Goal: Transaction & Acquisition: Download file/media

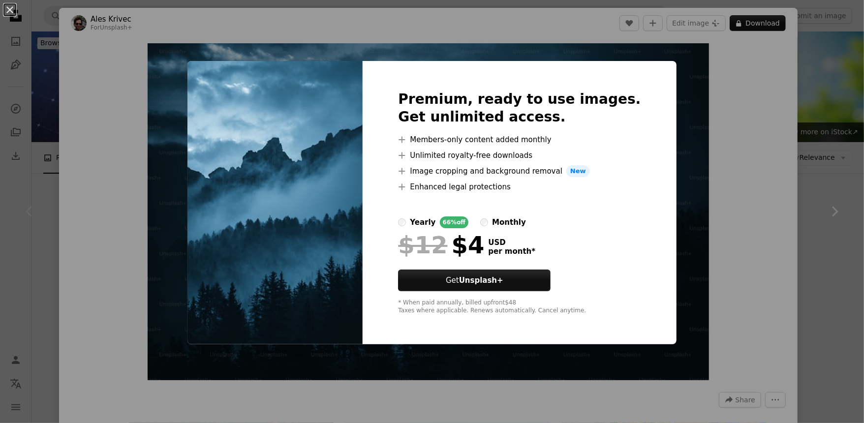
click at [288, 134] on img at bounding box center [274, 202] width 175 height 283
click at [527, 274] on button "Get Unsplash+" at bounding box center [474, 281] width 153 height 22
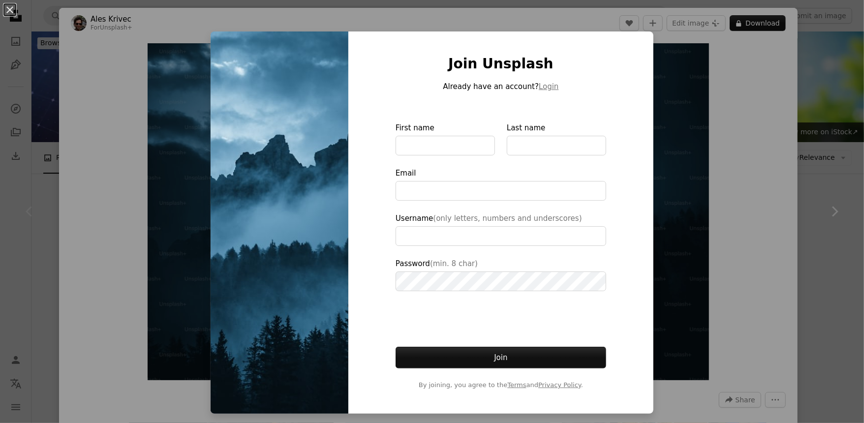
click at [166, 272] on div "An X shape Join Unsplash Already have an account? Login First name Last name Em…" at bounding box center [432, 211] width 864 height 423
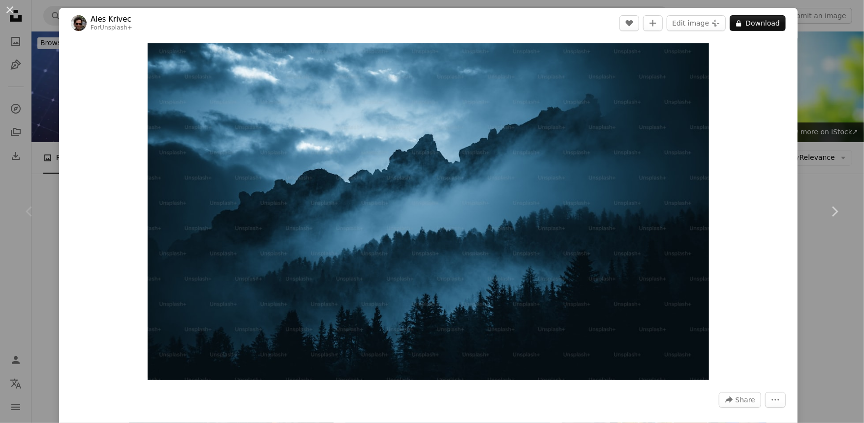
click at [166, 272] on img "Zoom in on this image" at bounding box center [429, 211] width 562 height 337
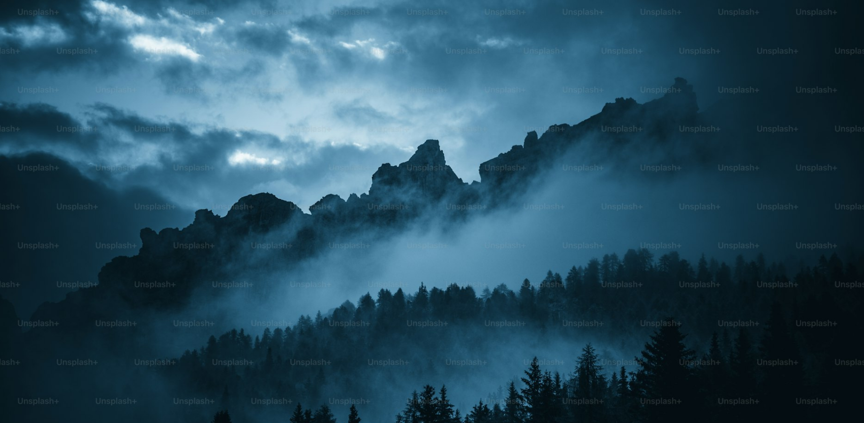
click at [166, 272] on img "Zoom out on this image" at bounding box center [432, 259] width 865 height 519
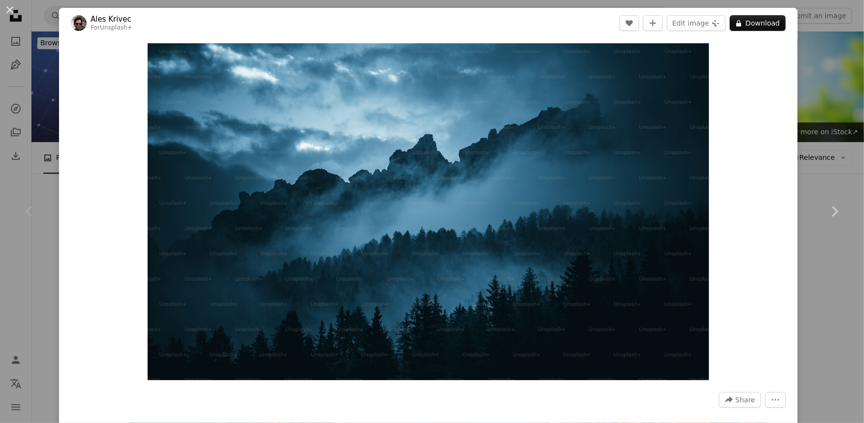
click at [9, 10] on button "An X shape" at bounding box center [10, 10] width 12 height 12
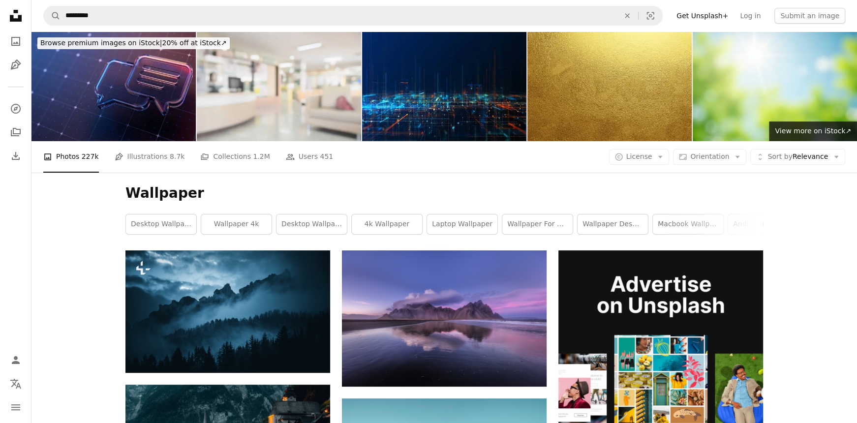
click at [175, 222] on link "desktop wallpapers" at bounding box center [161, 225] width 70 height 20
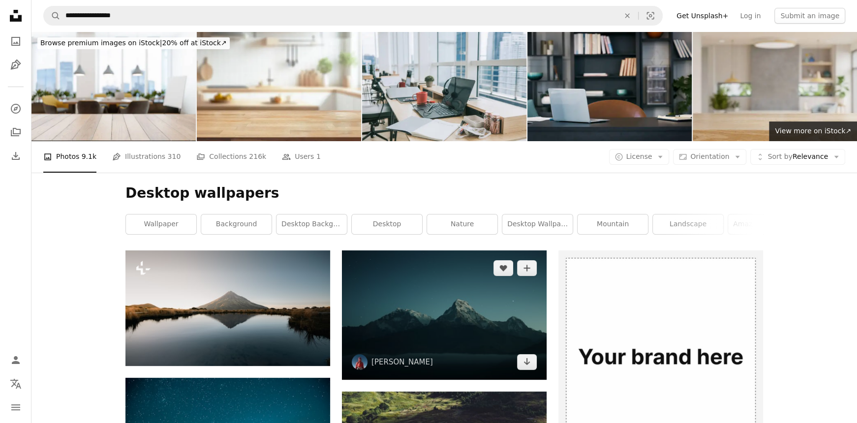
click at [371, 309] on img at bounding box center [444, 314] width 205 height 129
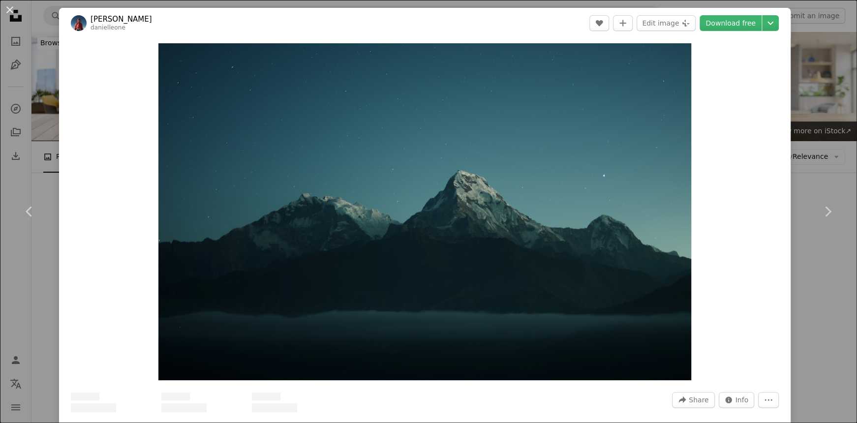
click at [371, 309] on img "Zoom in on this image" at bounding box center [424, 211] width 533 height 337
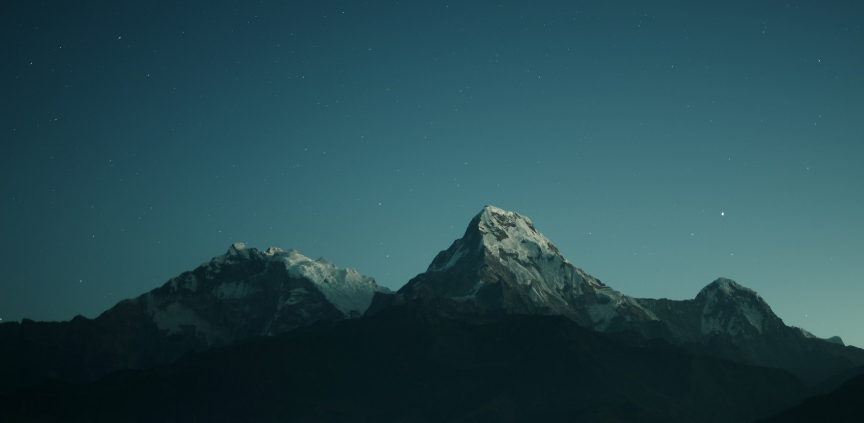
scroll to position [58, 0]
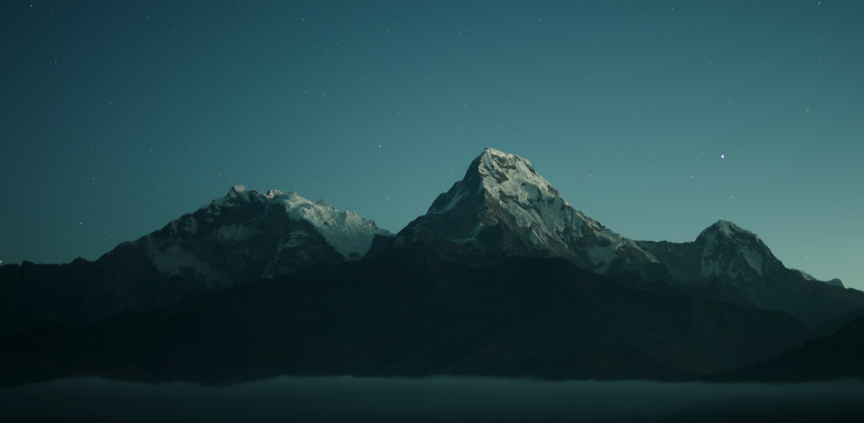
click at [824, 12] on img "Zoom out on this image" at bounding box center [432, 215] width 865 height 547
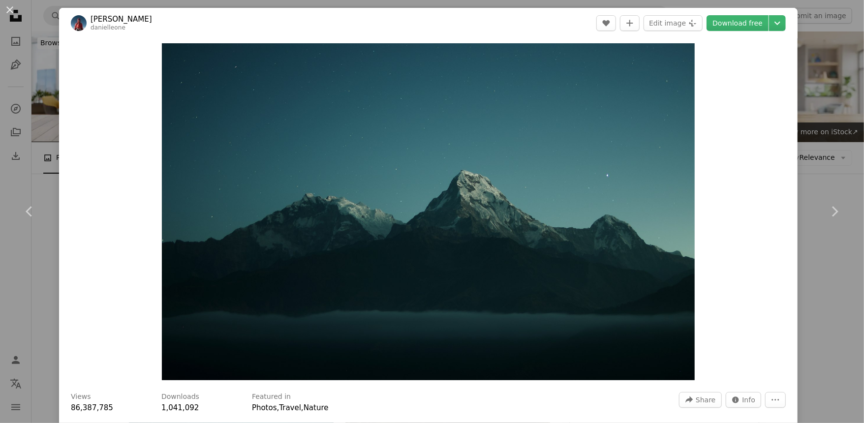
click at [718, 30] on link "Download free" at bounding box center [738, 23] width 62 height 16
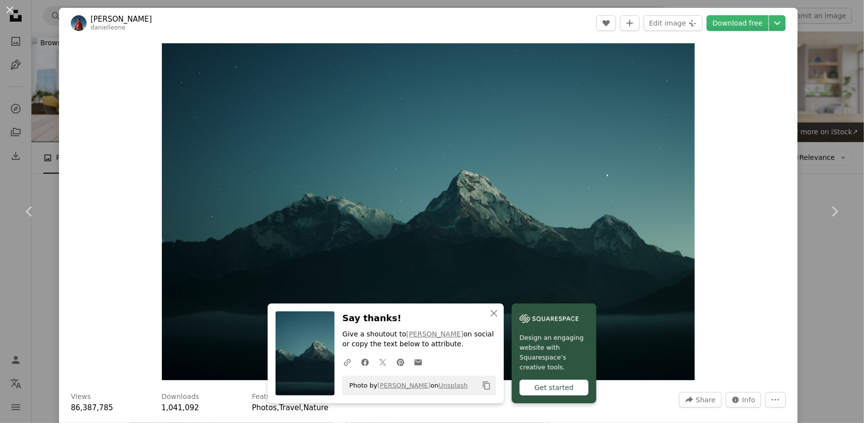
click at [540, 385] on div "Get started" at bounding box center [554, 388] width 69 height 16
